Goal: Task Accomplishment & Management: Manage account settings

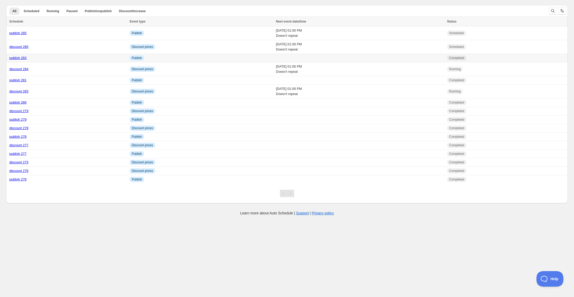
click at [19, 57] on link "publish 283" at bounding box center [17, 58] width 17 height 4
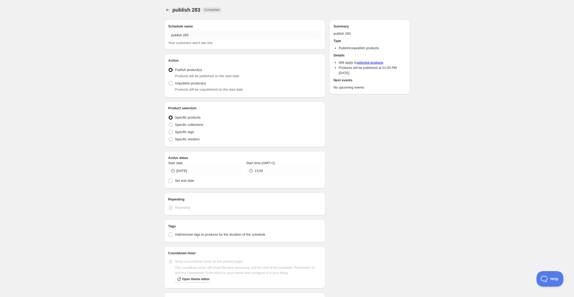
radio input "true"
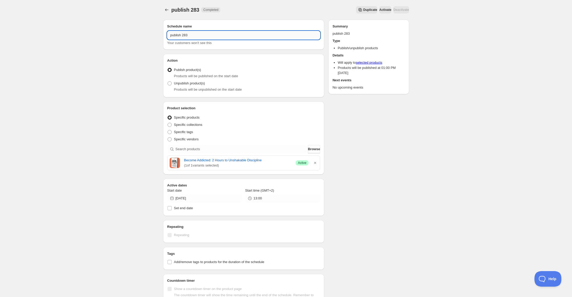
click at [187, 35] on input "publish 283" at bounding box center [243, 35] width 153 height 8
type input "publish 286"
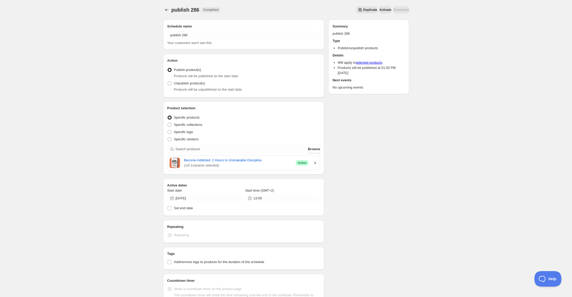
click at [315, 162] on icon "button" at bounding box center [315, 163] width 2 height 2
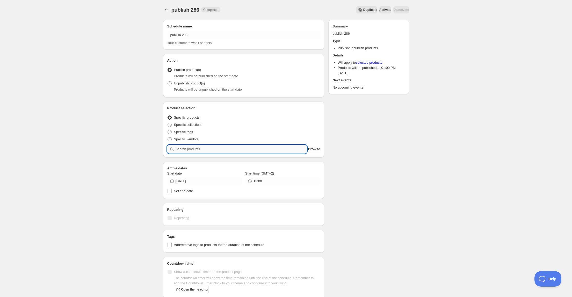
click at [227, 145] on input "search" at bounding box center [240, 149] width 131 height 8
type input "le"
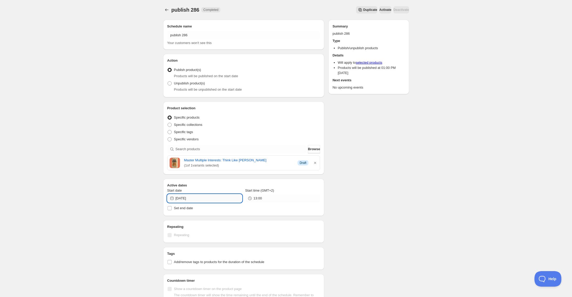
click at [197, 197] on input "[DATE]" at bounding box center [208, 198] width 67 height 8
click at [231, 226] on span "6" at bounding box center [232, 226] width 5 height 4
type input "[DATE]"
click at [166, 10] on icon "Schedules" at bounding box center [166, 9] width 5 height 5
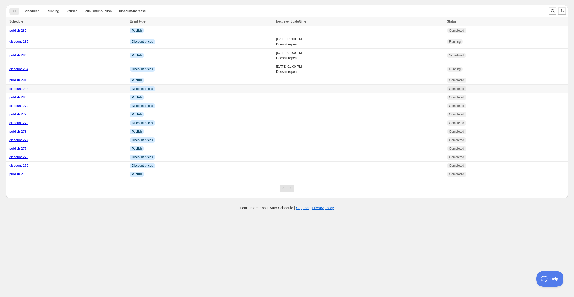
click at [20, 89] on link "discount 283" at bounding box center [18, 89] width 19 height 4
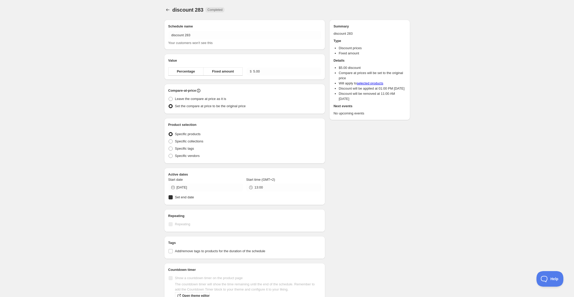
radio input "true"
checkbox input "true"
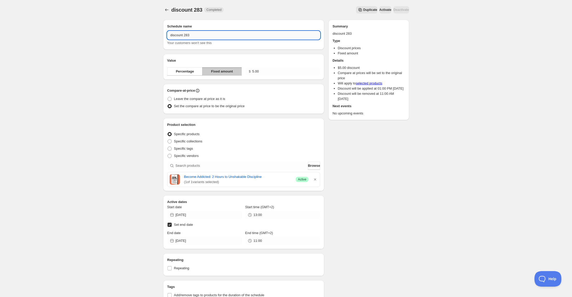
drag, startPoint x: 188, startPoint y: 35, endPoint x: 191, endPoint y: 35, distance: 3.1
click at [191, 35] on input "discount 283" at bounding box center [243, 35] width 153 height 8
type input "discount 286"
click at [315, 180] on icon "button" at bounding box center [314, 179] width 5 height 5
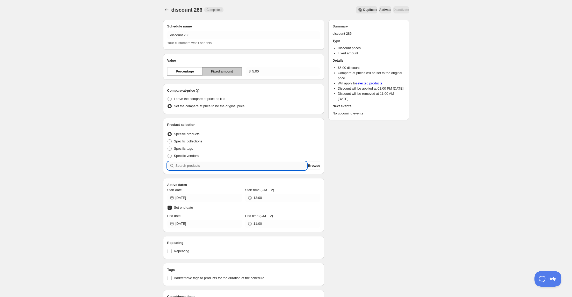
click at [214, 167] on input "search" at bounding box center [240, 165] width 131 height 8
type input "le"
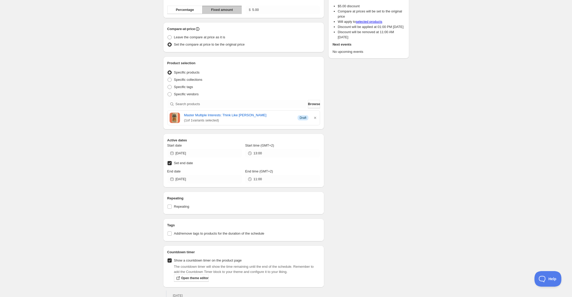
scroll to position [62, 0]
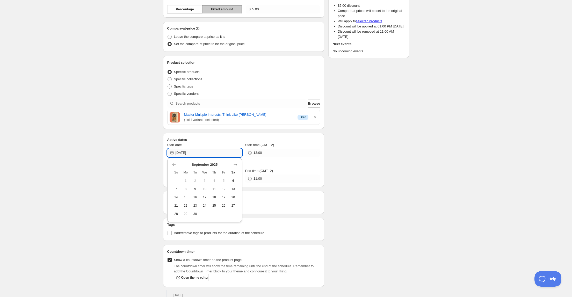
click at [194, 151] on input "[DATE]" at bounding box center [208, 153] width 67 height 8
click at [231, 180] on span "6" at bounding box center [232, 181] width 5 height 4
type input "[DATE]"
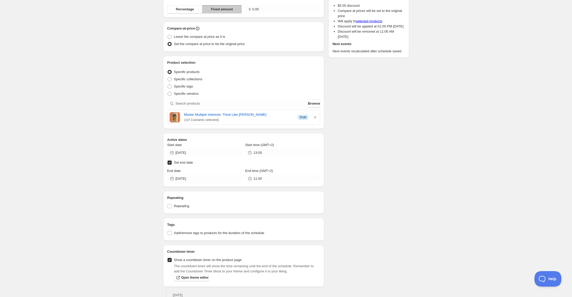
click at [204, 183] on div "Active dates Start date [DATE] Start time (GMT+2) 13:00 Set end date End date […" at bounding box center [243, 160] width 161 height 54
click at [203, 179] on input "[DATE]" at bounding box center [208, 178] width 67 height 8
click at [187, 213] on span "8" at bounding box center [185, 215] width 5 height 4
type input "[DATE]"
click at [263, 179] on input "11:00" at bounding box center [286, 178] width 67 height 8
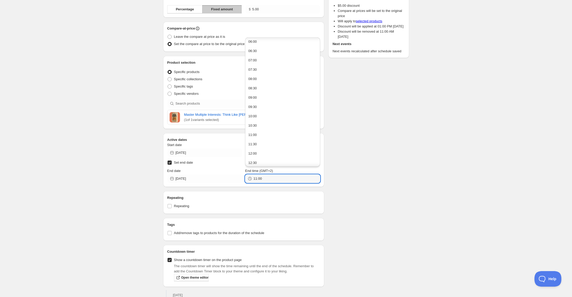
scroll to position [226, 0]
click at [264, 63] on ul "00:00 00:30 01:00 01:30 02:00 02:30 03:00 03:30 04:00 04:30 05:00 05:30 06:00 0…" at bounding box center [283, 35] width 72 height 446
click at [261, 59] on button "13:00" at bounding box center [283, 59] width 72 height 8
type input "13:00"
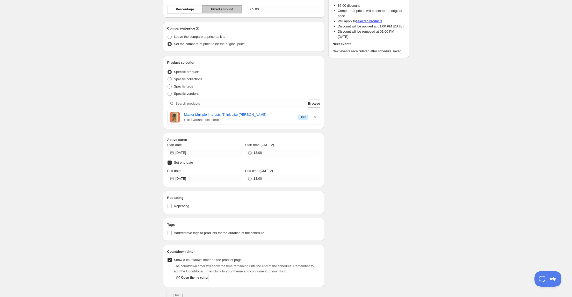
click at [363, 174] on div "Schedule name discount 286 Your customers won't see this Value Percentage Fixed…" at bounding box center [284, 169] width 250 height 433
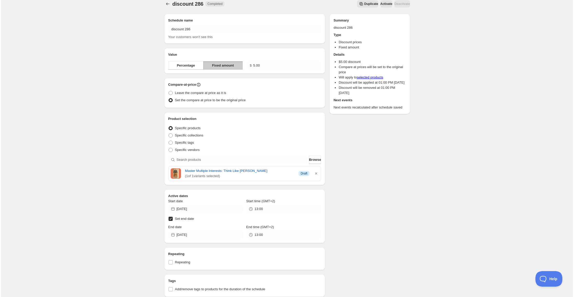
scroll to position [0, 0]
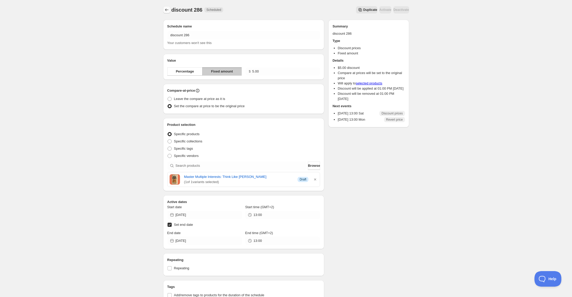
click at [166, 10] on icon "Schedules" at bounding box center [166, 10] width 3 height 3
